Goal: Information Seeking & Learning: Learn about a topic

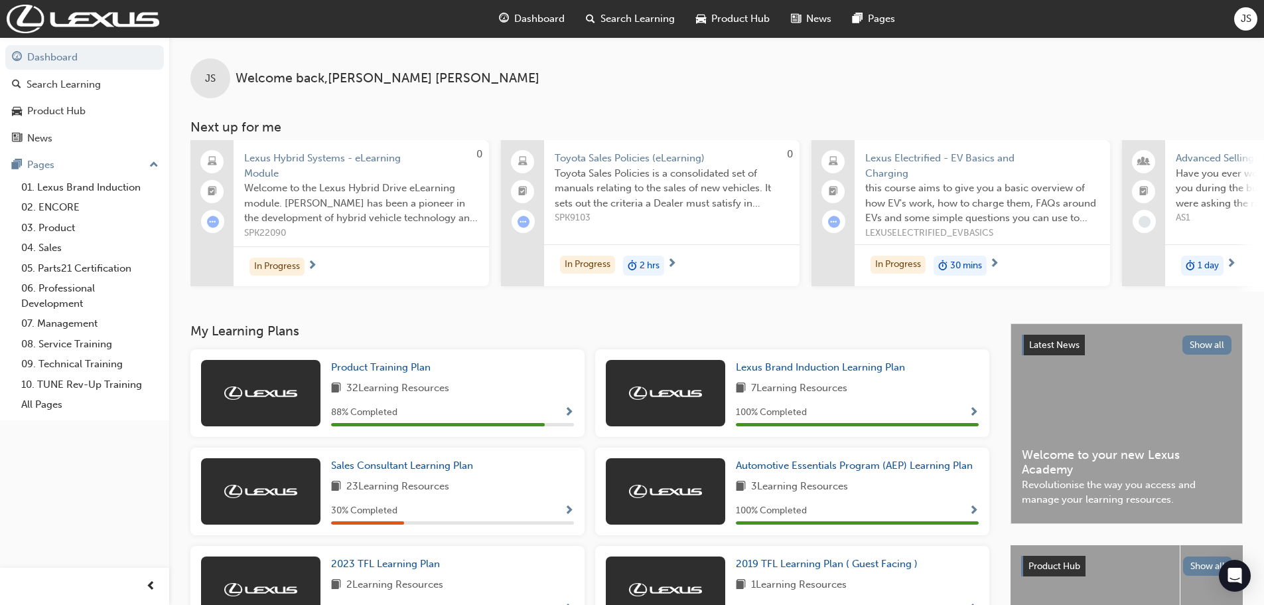
click at [333, 151] on span "Lexus Hybrid Systems - eLearning Module" at bounding box center [361, 166] width 234 height 30
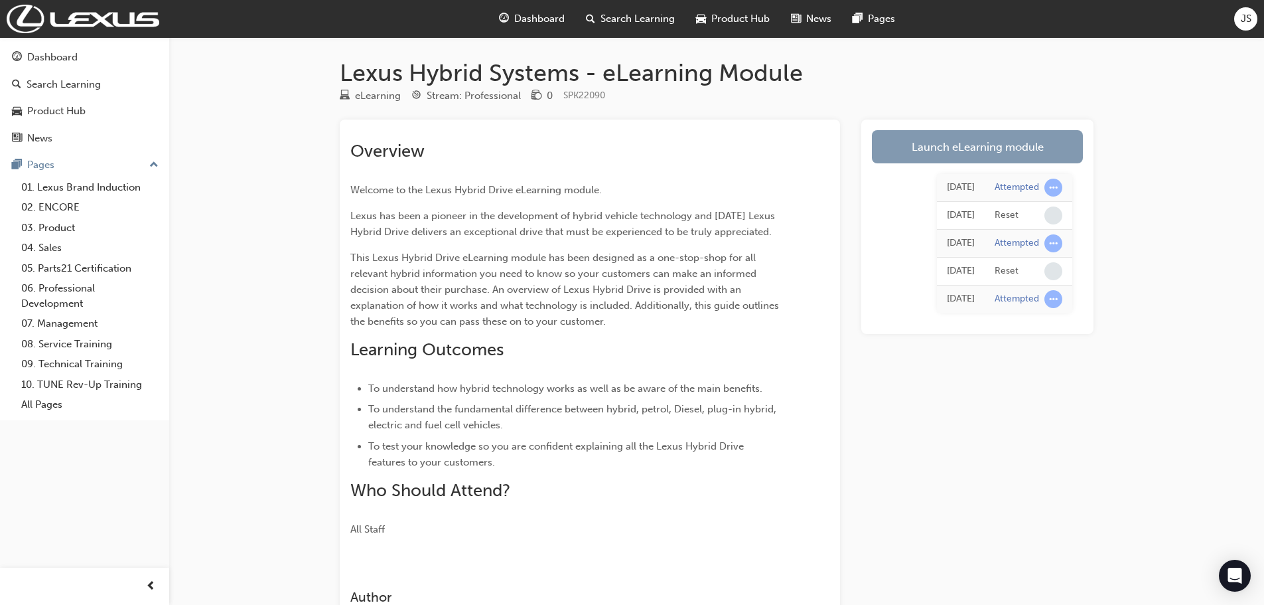
click at [979, 157] on link "Launch eLearning module" at bounding box center [977, 146] width 211 height 33
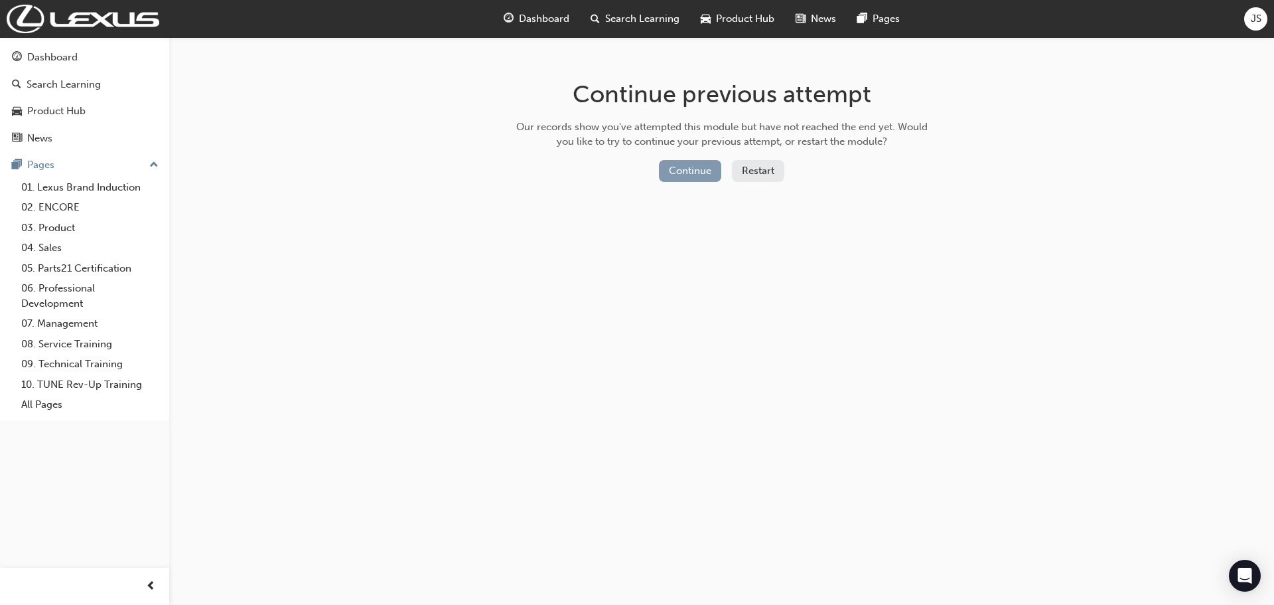
click at [688, 168] on button "Continue" at bounding box center [690, 171] width 62 height 22
click at [686, 169] on button "Continue" at bounding box center [690, 171] width 62 height 22
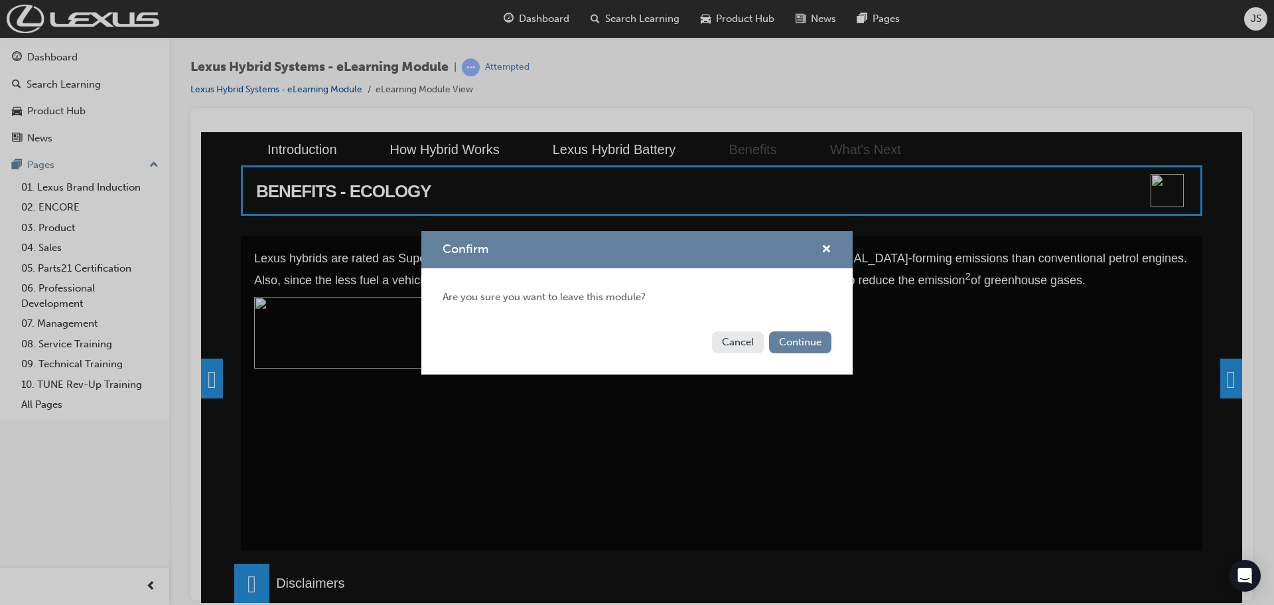
click at [804, 340] on button "Continue" at bounding box center [800, 342] width 62 height 22
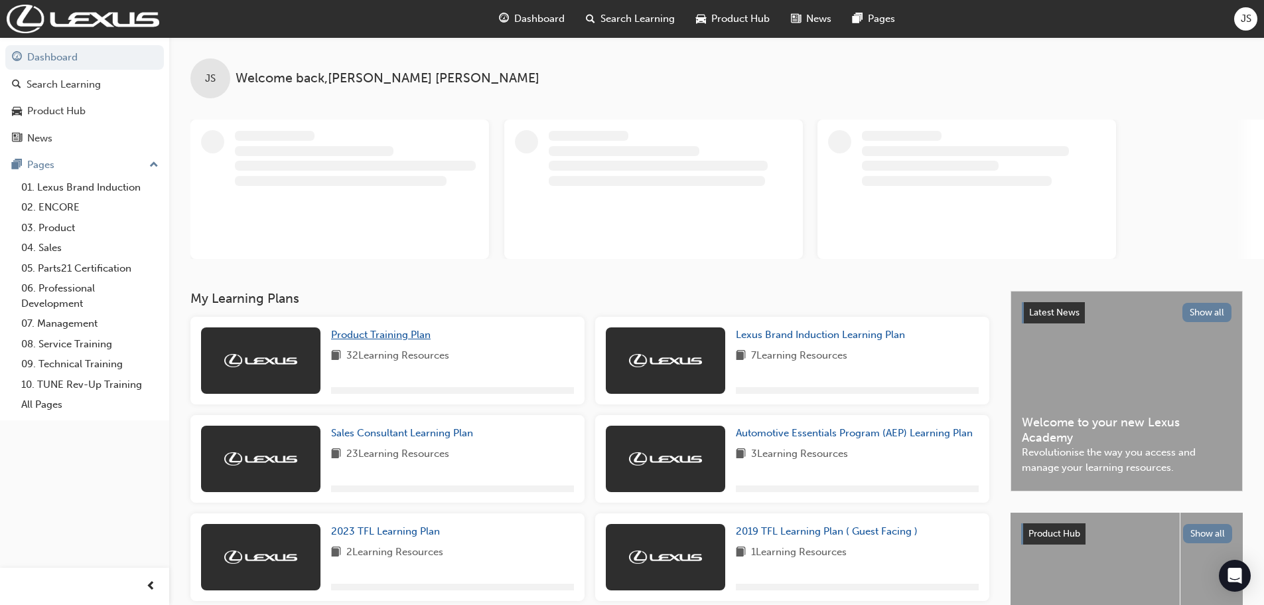
click at [378, 338] on span "Product Training Plan" at bounding box center [381, 335] width 100 height 12
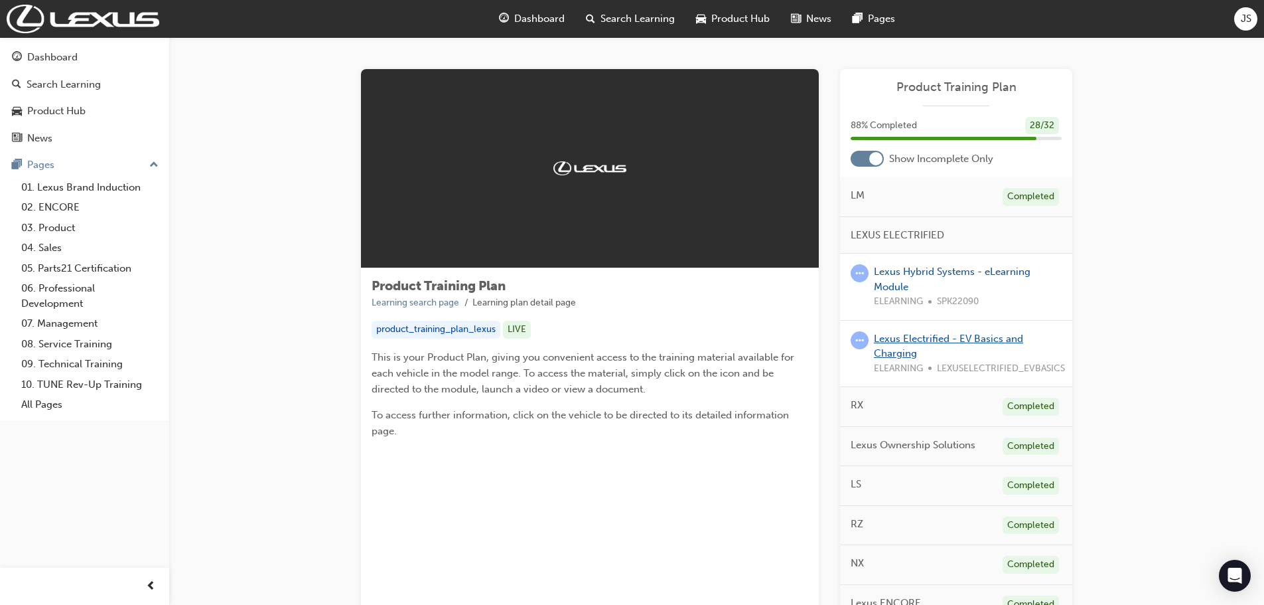
click at [944, 342] on link "Lexus Electrified - EV Basics and Charging" at bounding box center [948, 345] width 149 height 27
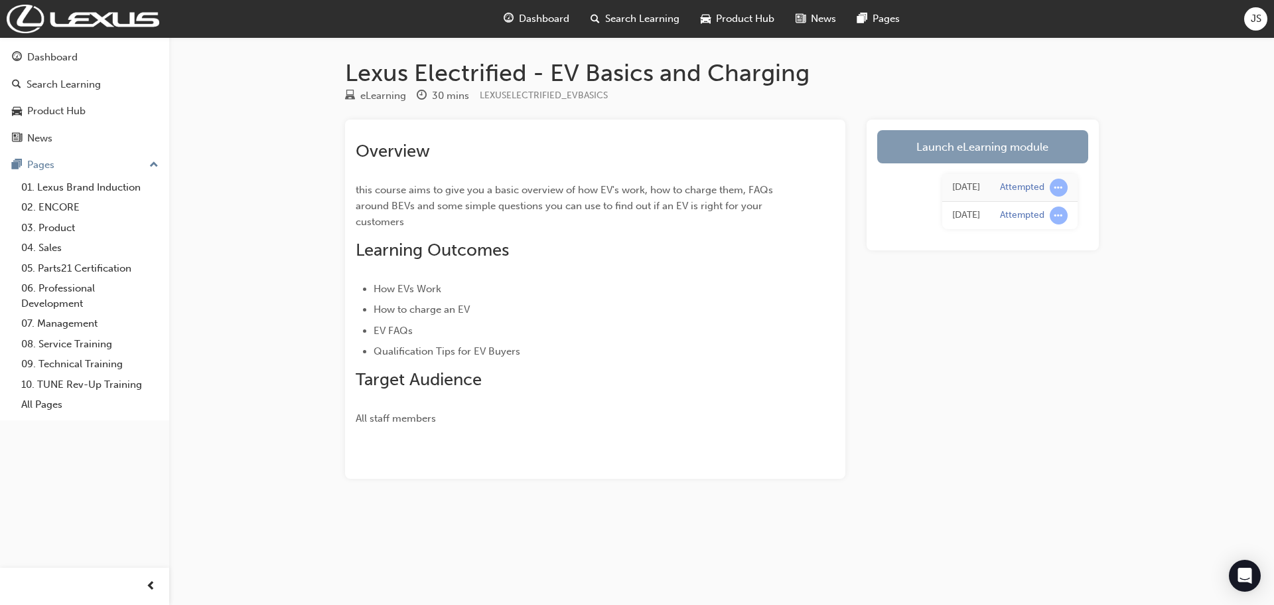
click at [991, 156] on link "Launch eLearning module" at bounding box center [982, 146] width 211 height 33
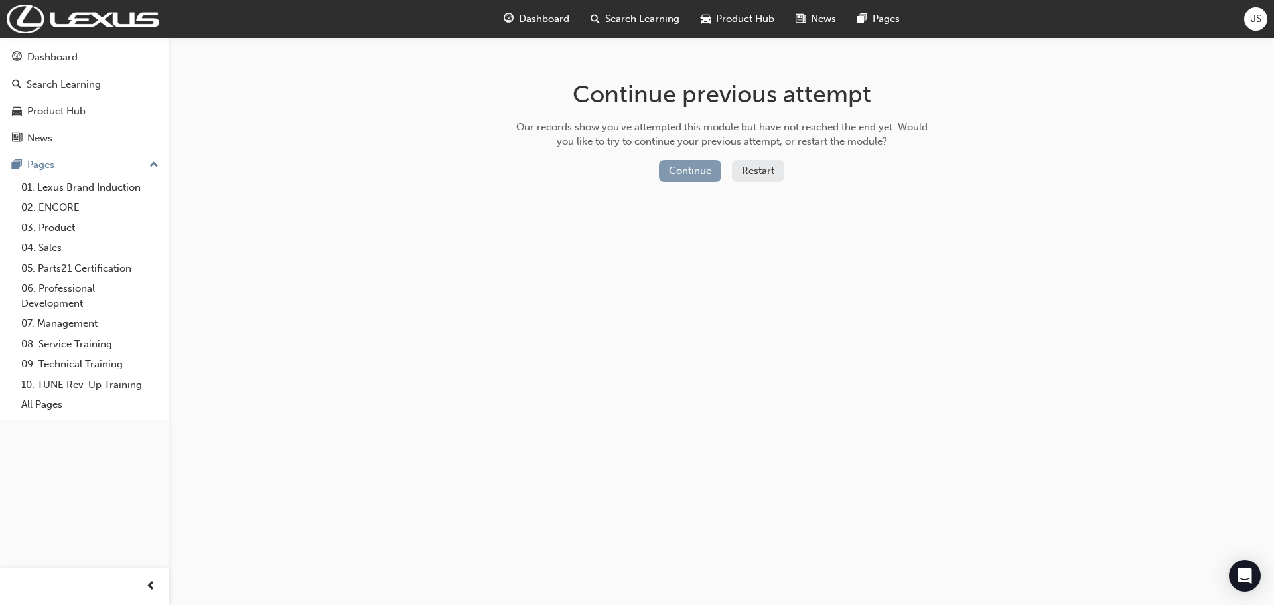
click at [672, 178] on button "Continue" at bounding box center [690, 171] width 62 height 22
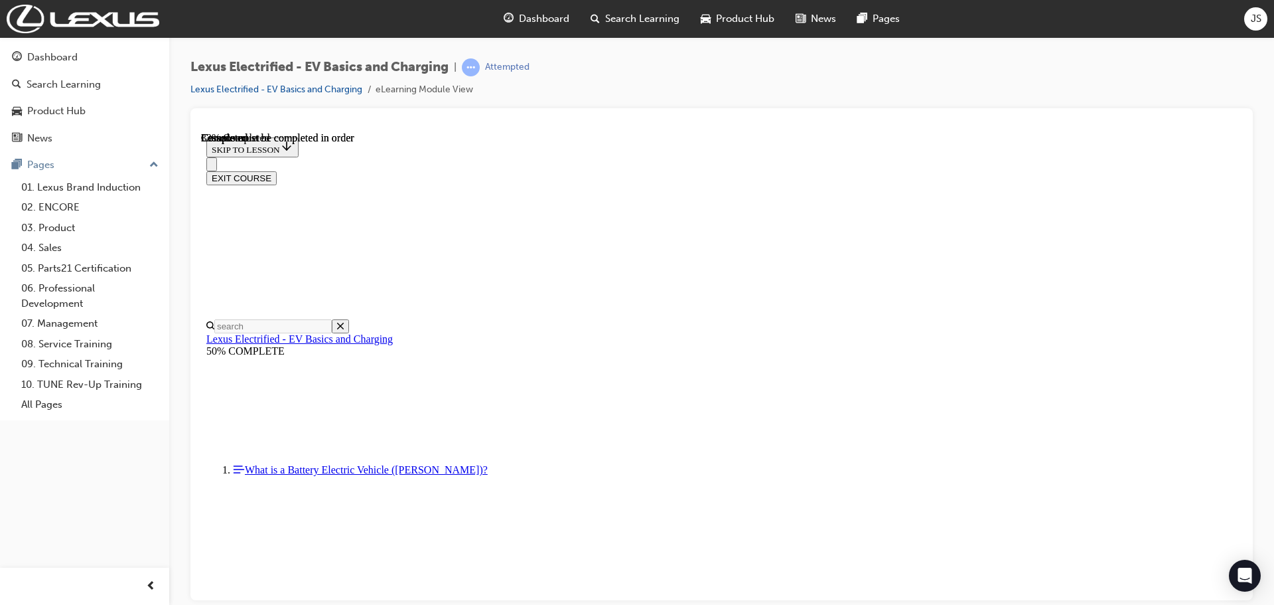
scroll to position [730, 0]
